Goal: Information Seeking & Learning: Learn about a topic

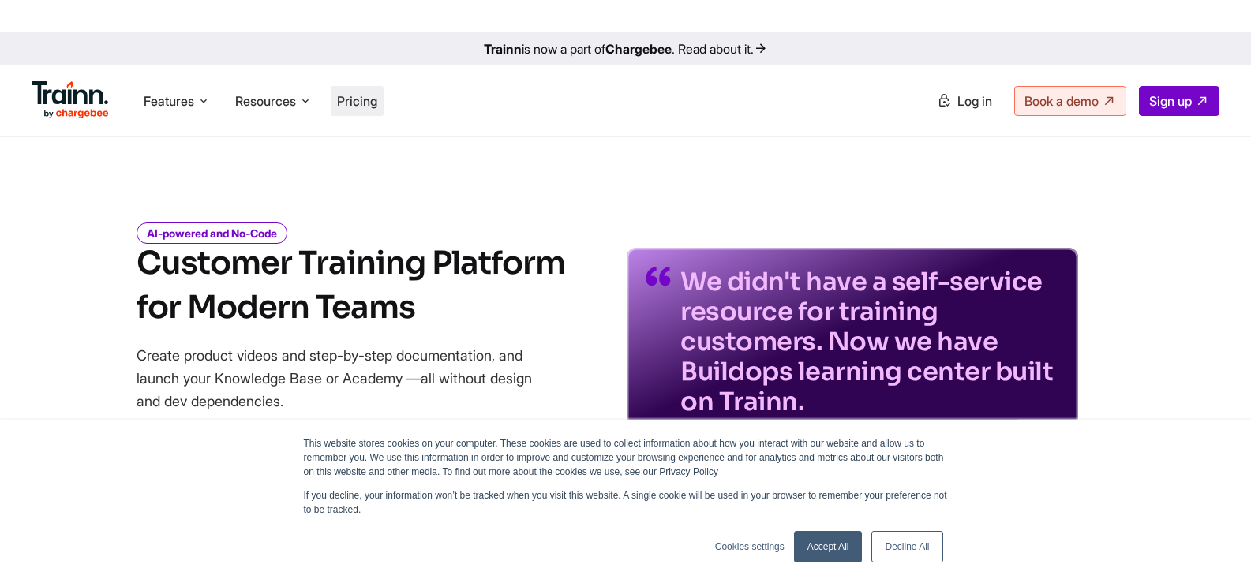
click at [375, 103] on span "Pricing" at bounding box center [357, 101] width 40 height 16
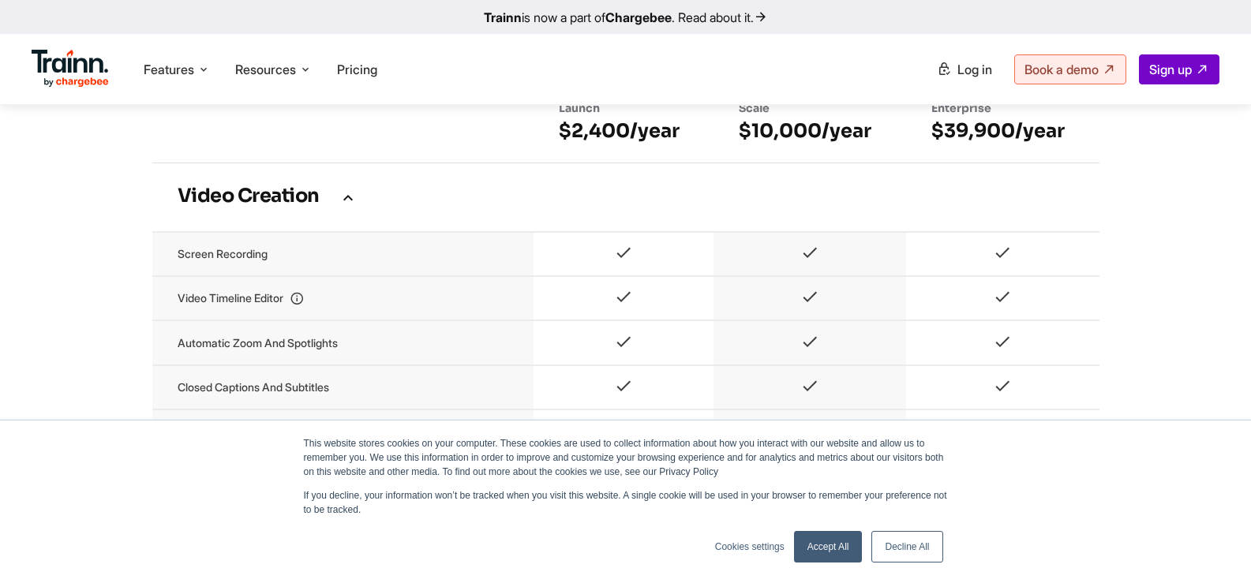
scroll to position [1059, 0]
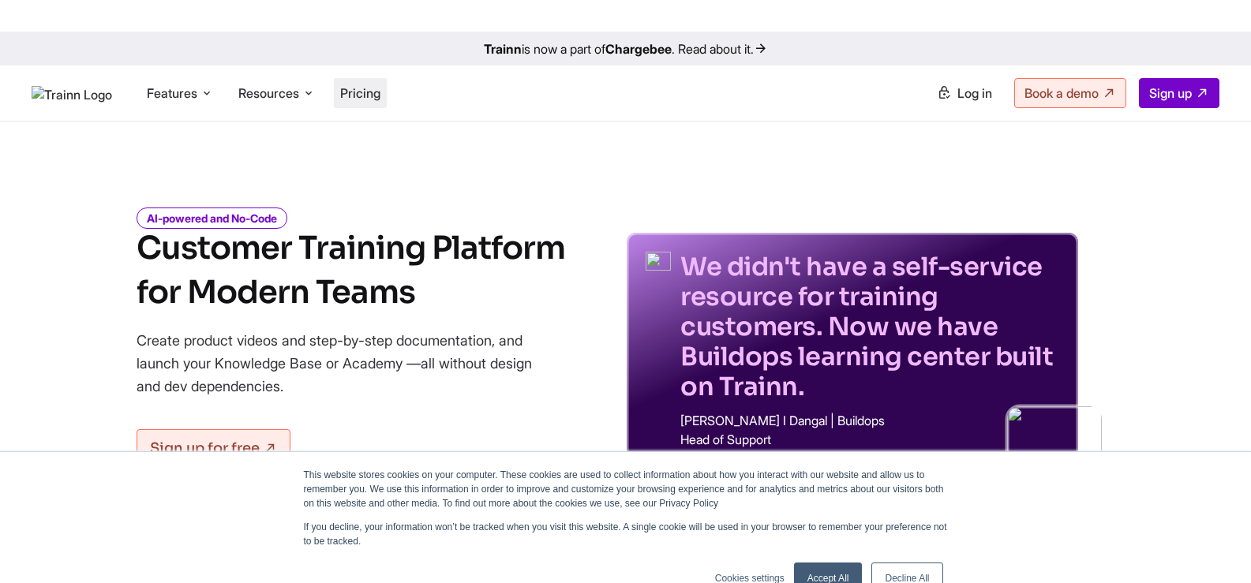
click at [367, 101] on span "Pricing" at bounding box center [360, 93] width 40 height 16
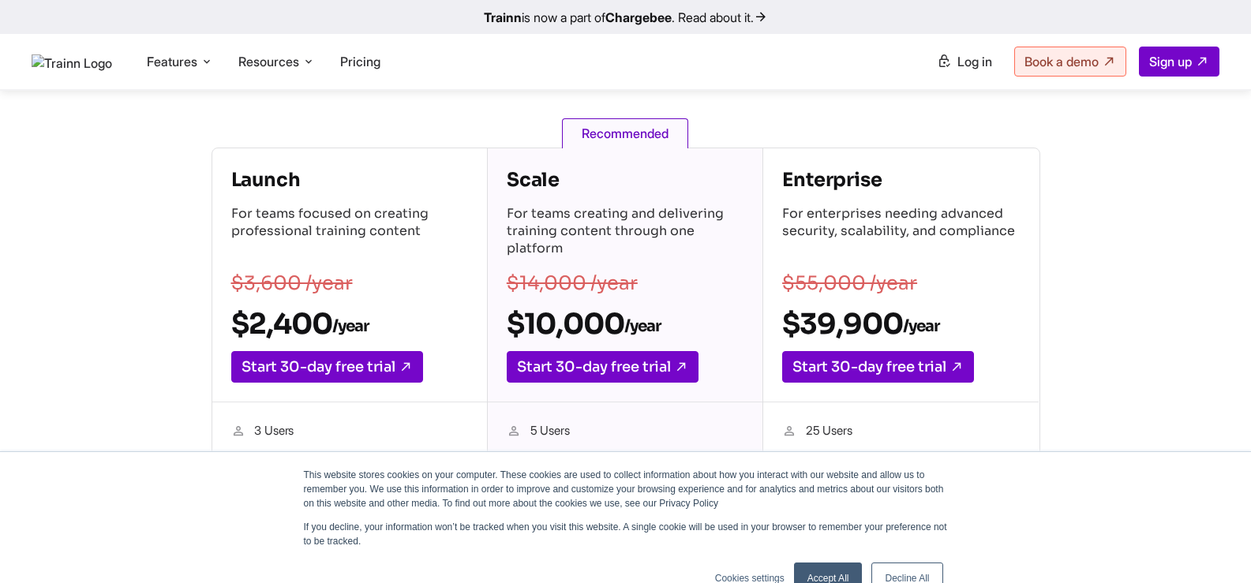
scroll to position [267, 0]
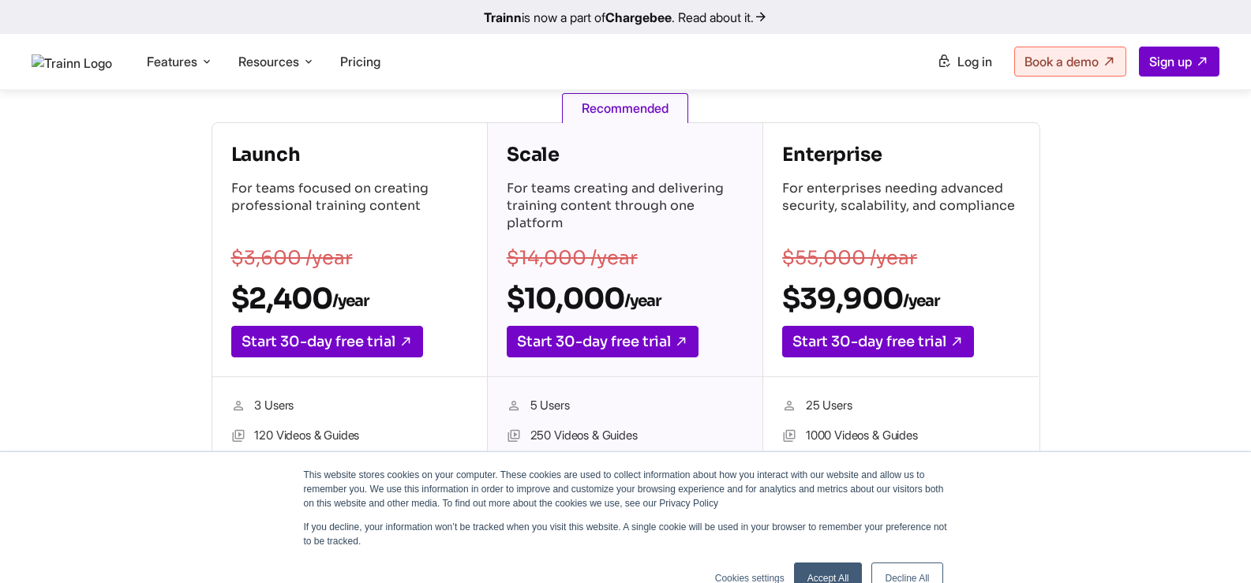
click at [1127, 198] on div "Launch For teams focused on creating professional training content $3,600 /year…" at bounding box center [626, 426] width 1062 height 609
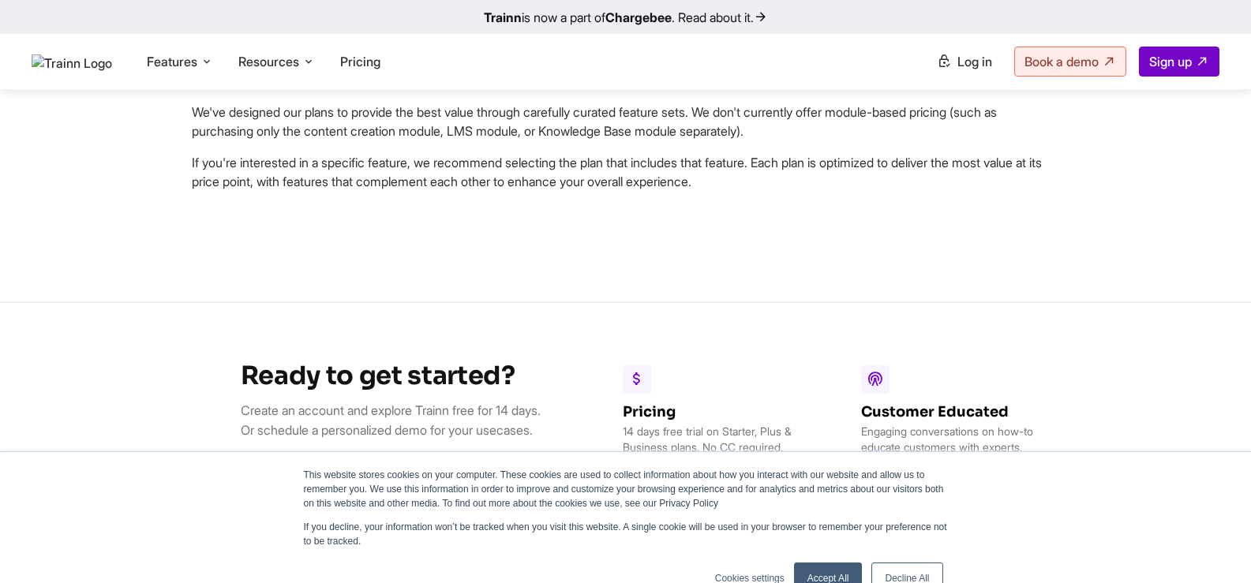
scroll to position [4418, 0]
click at [814, 576] on link "Accept All" at bounding box center [828, 579] width 69 height 32
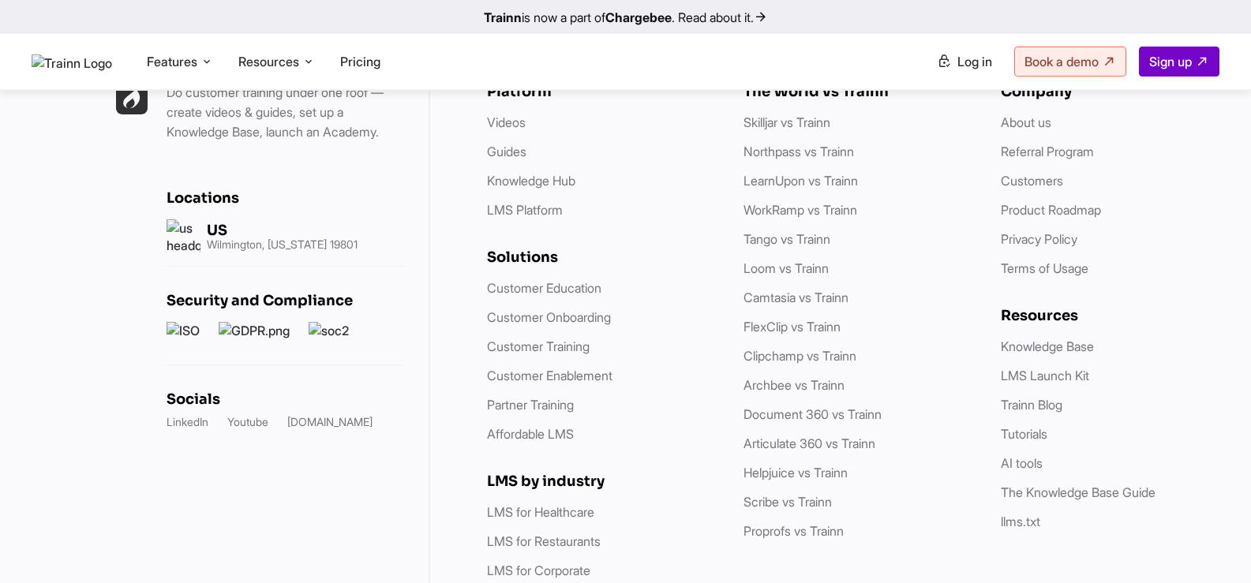
scroll to position [4946, 0]
click at [1031, 129] on link "About us" at bounding box center [1026, 122] width 51 height 16
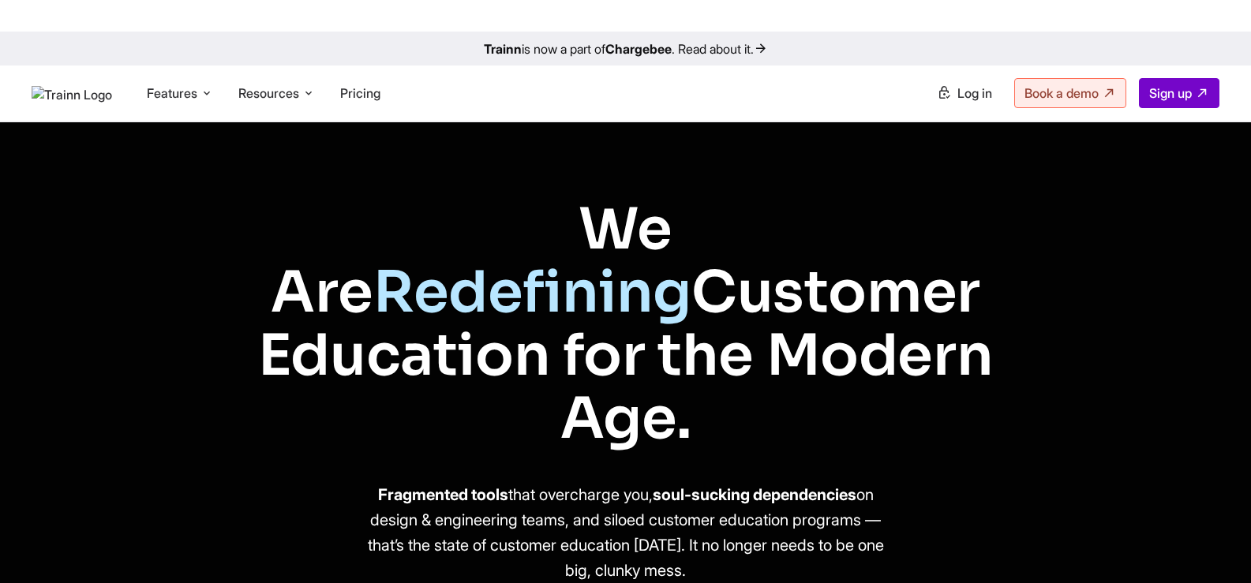
click at [1074, 149] on div "We Are Redefining Customer Education for the Modern Age. Fragmented tools that …" at bounding box center [626, 380] width 1137 height 516
